Goal: Information Seeking & Learning: Learn about a topic

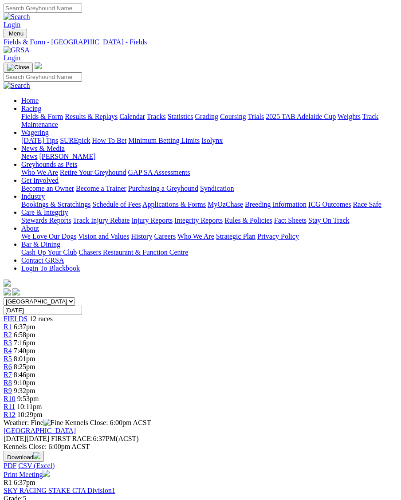
scroll to position [4, 0]
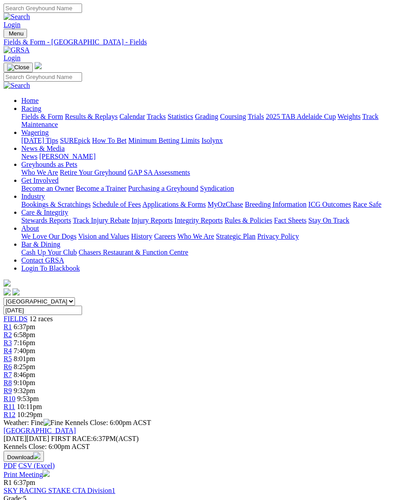
scroll to position [28, 4]
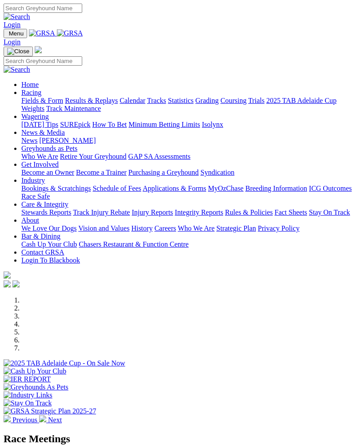
scroll to position [258, 0]
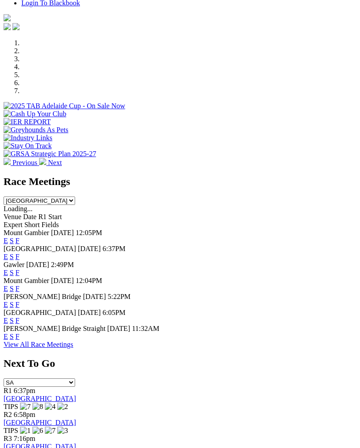
click at [20, 269] on link "F" at bounding box center [18, 273] width 4 height 8
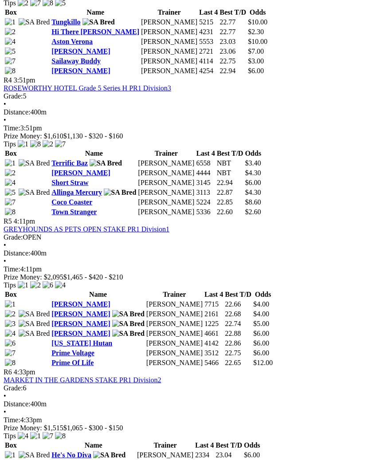
scroll to position [827, 0]
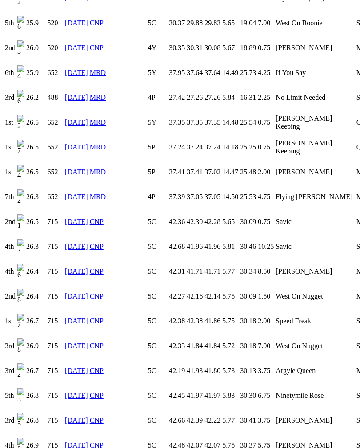
scroll to position [1589, 0]
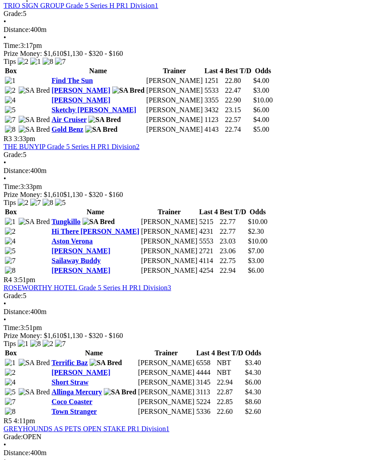
scroll to position [624, 0]
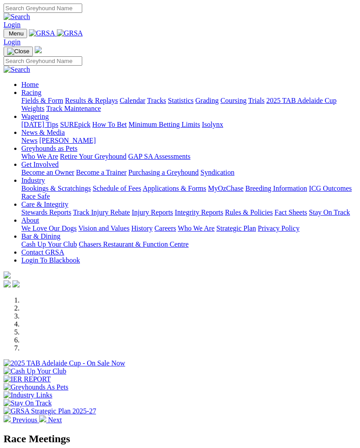
scroll to position [258, 0]
